Goal: Transaction & Acquisition: Purchase product/service

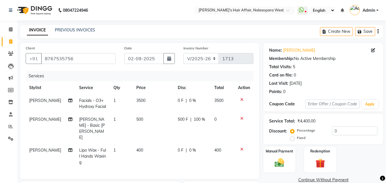
select select "6172"
select select "service"
select select "86314"
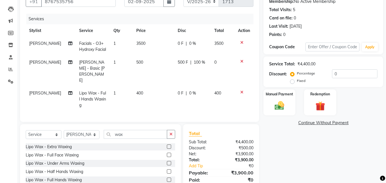
click at [290, 152] on div "Name: [PERSON_NAME] Membership: No Active Membership Total Visits: 5 Card on fi…" at bounding box center [326, 97] width 124 height 223
click at [279, 100] on div "Manual Payment" at bounding box center [279, 102] width 33 height 27
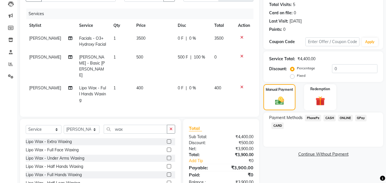
scroll to position [77, 0]
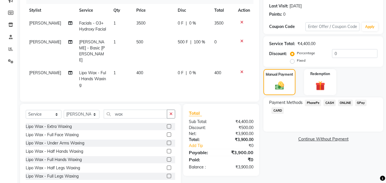
click at [360, 101] on span "GPay" at bounding box center [361, 103] width 12 height 7
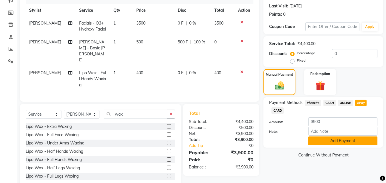
click at [348, 142] on button "Add Payment" at bounding box center [343, 141] width 69 height 9
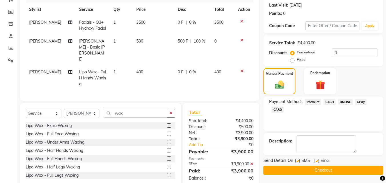
scroll to position [79, 0]
click at [331, 172] on button "Checkout" at bounding box center [324, 170] width 120 height 9
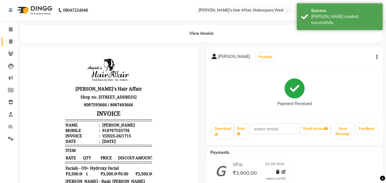
click at [6, 37] on link "Invoice" at bounding box center [9, 41] width 14 height 9
select select "6172"
select select "service"
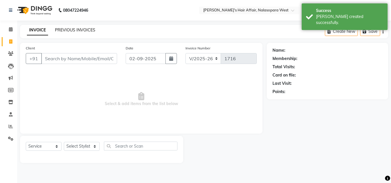
click at [73, 29] on link "PREVIOUS INVOICES" at bounding box center [75, 29] width 40 height 5
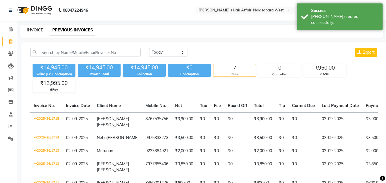
click at [30, 28] on link "INVOICE" at bounding box center [35, 29] width 16 height 5
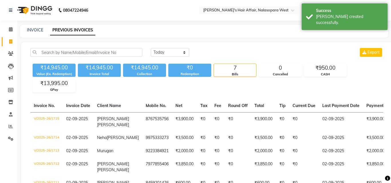
select select "6172"
select select "service"
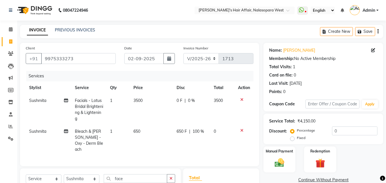
select select "6172"
select select "service"
select select "86268"
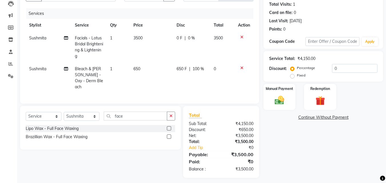
scroll to position [64, 0]
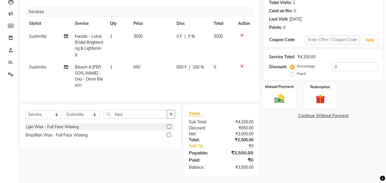
click at [274, 95] on img at bounding box center [280, 98] width 16 height 11
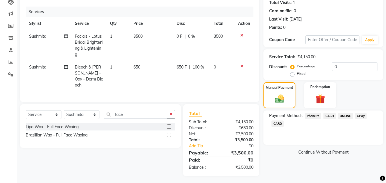
click at [360, 115] on span "GPay" at bounding box center [361, 116] width 12 height 7
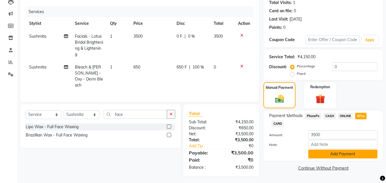
click at [349, 154] on button "Add Payment" at bounding box center [343, 154] width 69 height 9
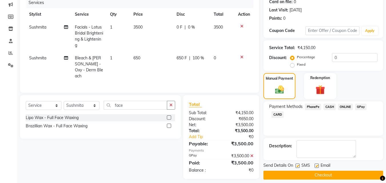
scroll to position [79, 0]
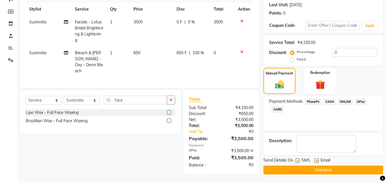
click at [315, 168] on button "Checkout" at bounding box center [324, 170] width 120 height 9
